Goal: Task Accomplishment & Management: Manage account settings

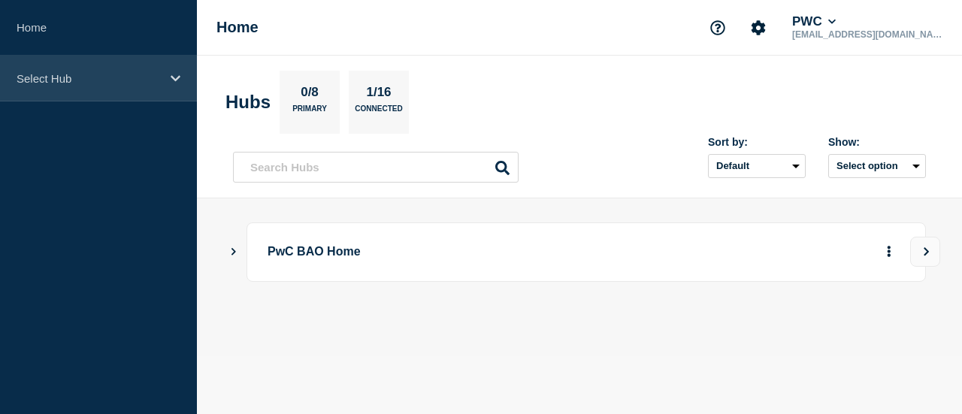
click at [123, 88] on div "Select Hub" at bounding box center [98, 79] width 197 height 46
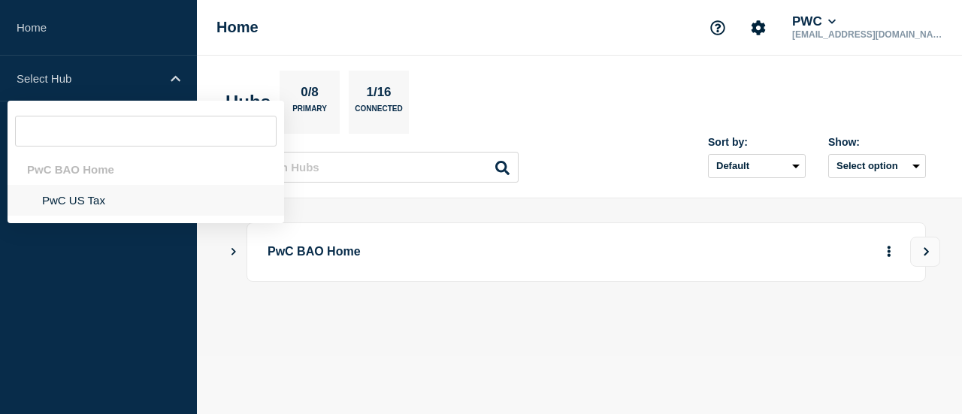
click at [70, 206] on li "PwC US Tax" at bounding box center [146, 200] width 276 height 31
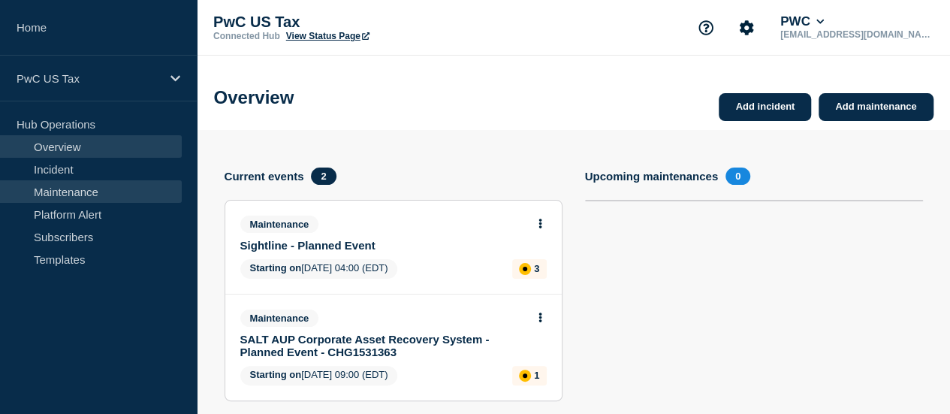
click at [78, 195] on link "Maintenance" at bounding box center [91, 191] width 182 height 23
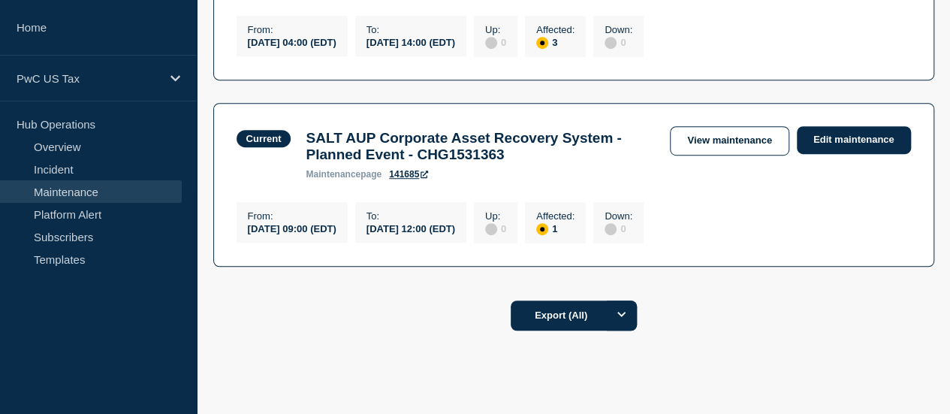
scroll to position [379, 0]
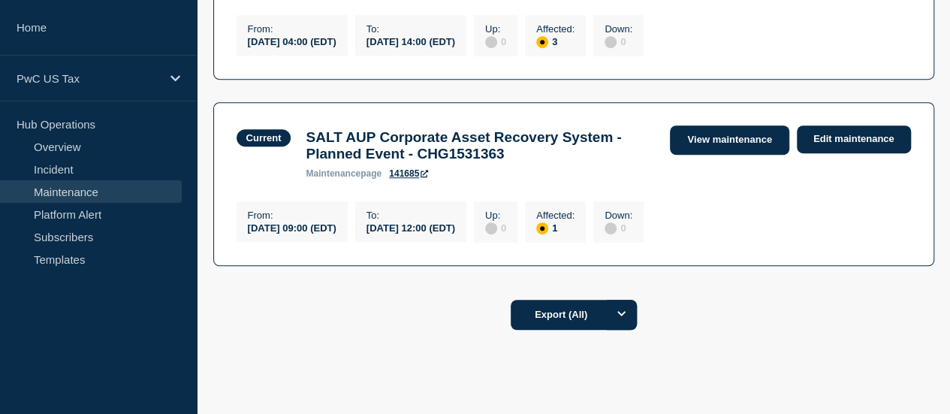
click at [730, 145] on link "View maintenance" at bounding box center [729, 139] width 119 height 29
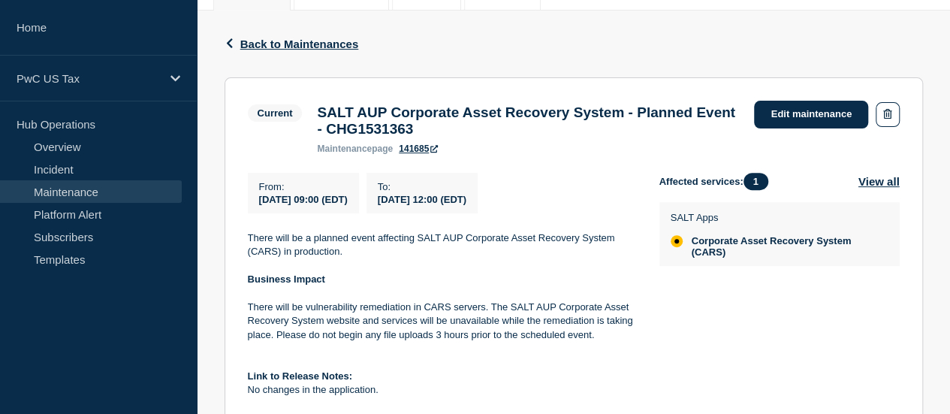
scroll to position [220, 0]
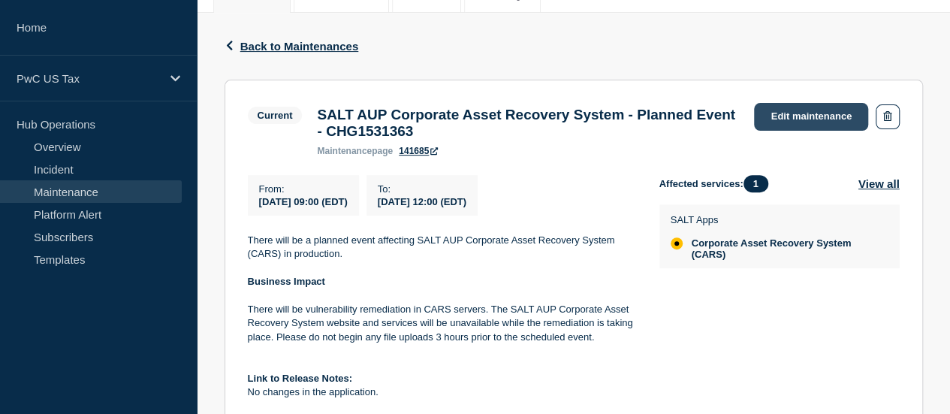
click at [796, 116] on link "Edit maintenance" at bounding box center [811, 117] width 114 height 28
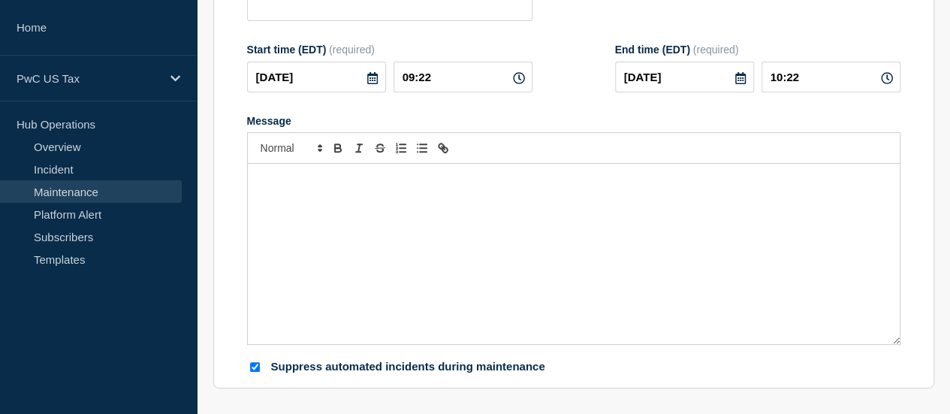
type input "SALT AUP Corporate Asset Recovery System - Planned Event - CHG1531363"
type input "09:00"
type input "12:00"
checkbox input "true"
checkbox input "false"
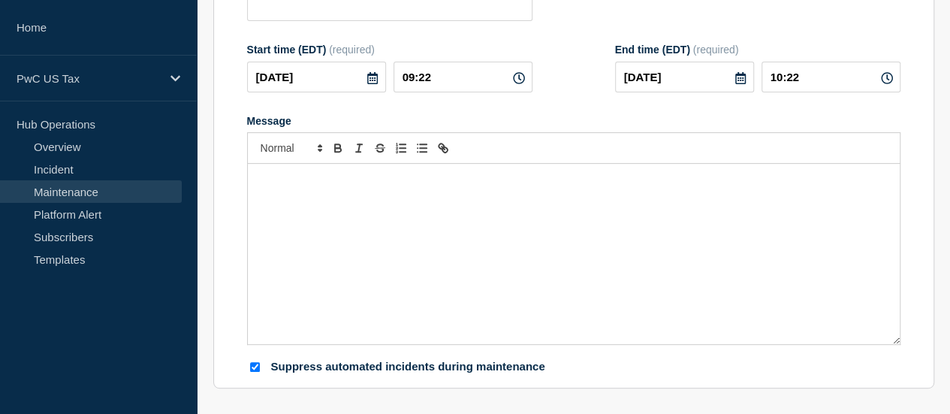
checkbox input "true"
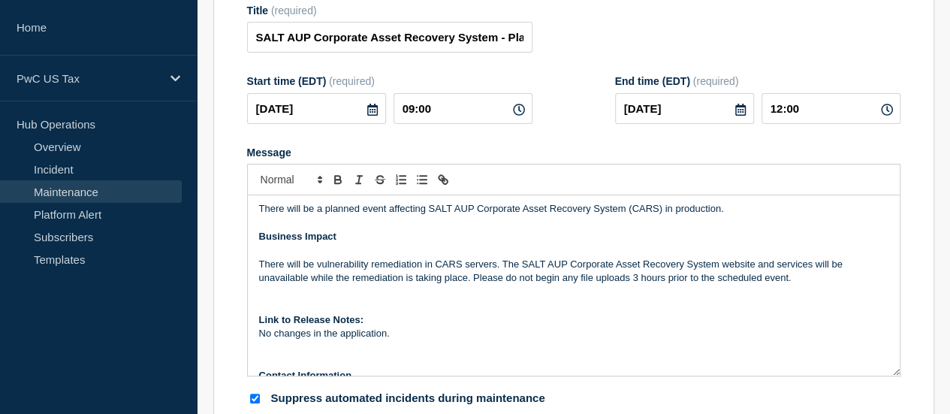
scroll to position [191, 0]
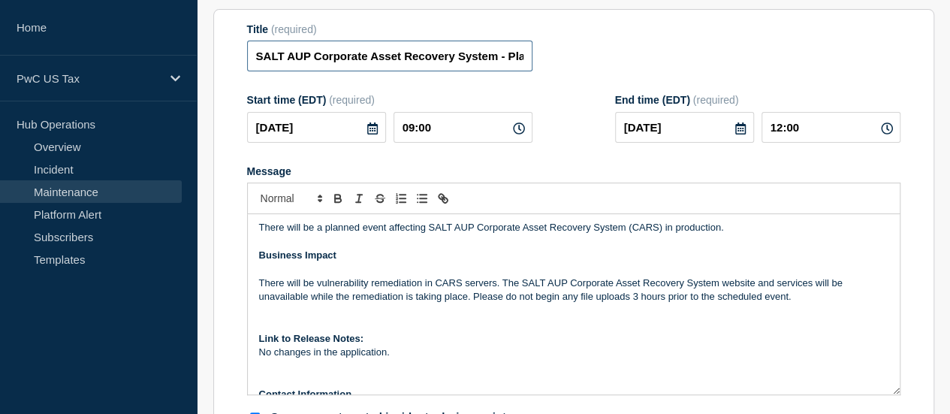
click at [476, 71] on input "SALT AUP Corporate Asset Recovery System - Planned Event - CHG1531363" at bounding box center [389, 56] width 285 height 31
